Goal: Navigation & Orientation: Find specific page/section

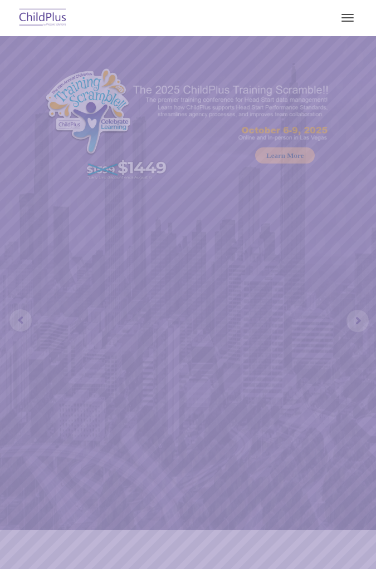
select select "MEDIUM"
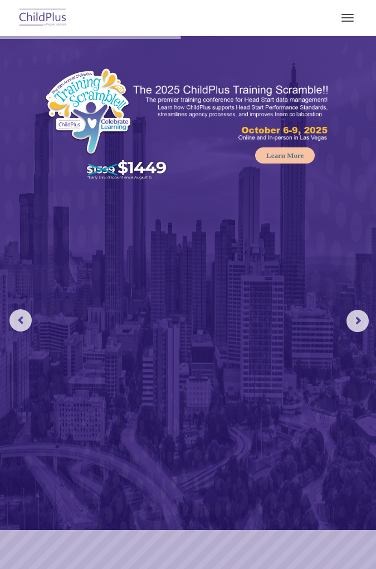
click at [346, 21] on span "button" at bounding box center [347, 21] width 12 height 1
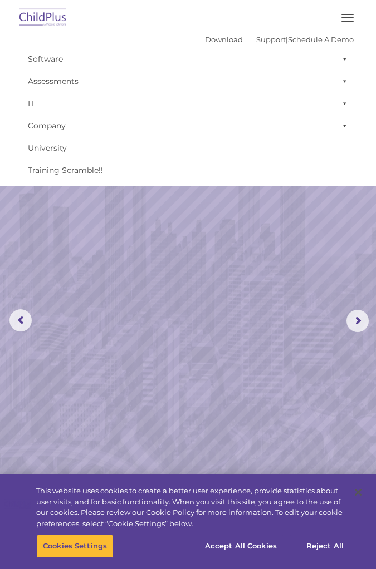
click at [351, 24] on button "button" at bounding box center [347, 18] width 23 height 18
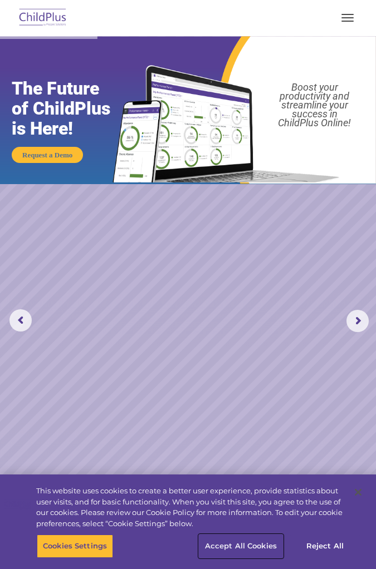
click at [254, 549] on button "Accept All Cookies" at bounding box center [241, 546] width 84 height 23
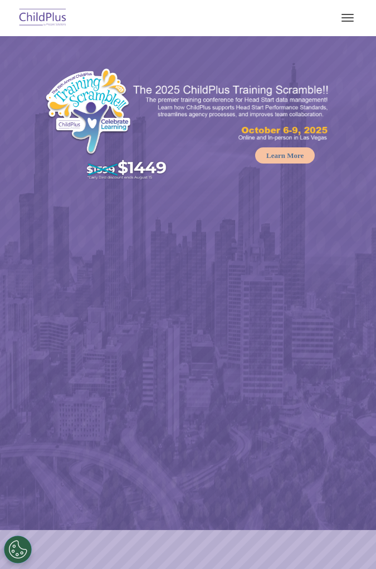
select select "MEDIUM"
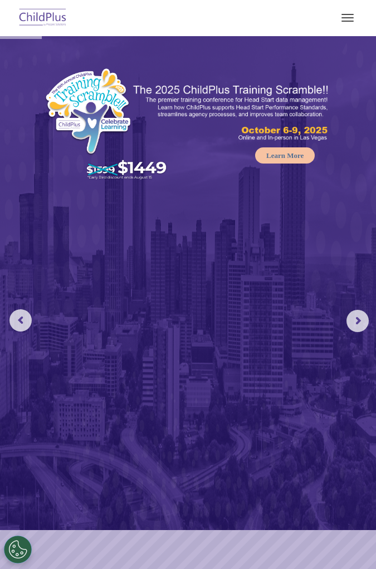
click at [347, 21] on span "button" at bounding box center [347, 21] width 12 height 1
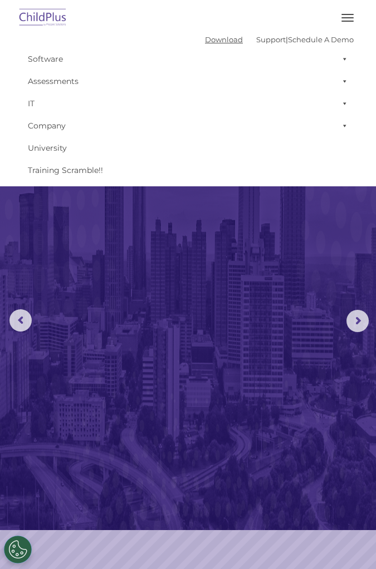
click at [223, 40] on link "Download" at bounding box center [224, 39] width 38 height 9
